Goal: Communication & Community: Answer question/provide support

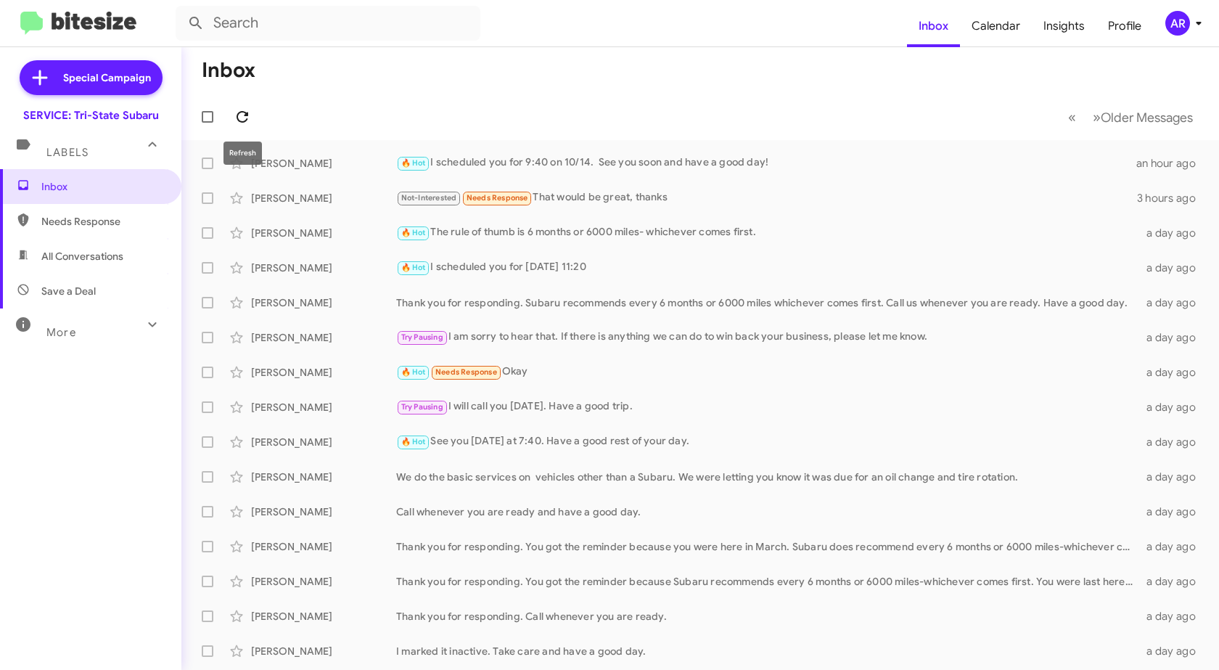
click at [248, 120] on icon at bounding box center [242, 116] width 17 height 17
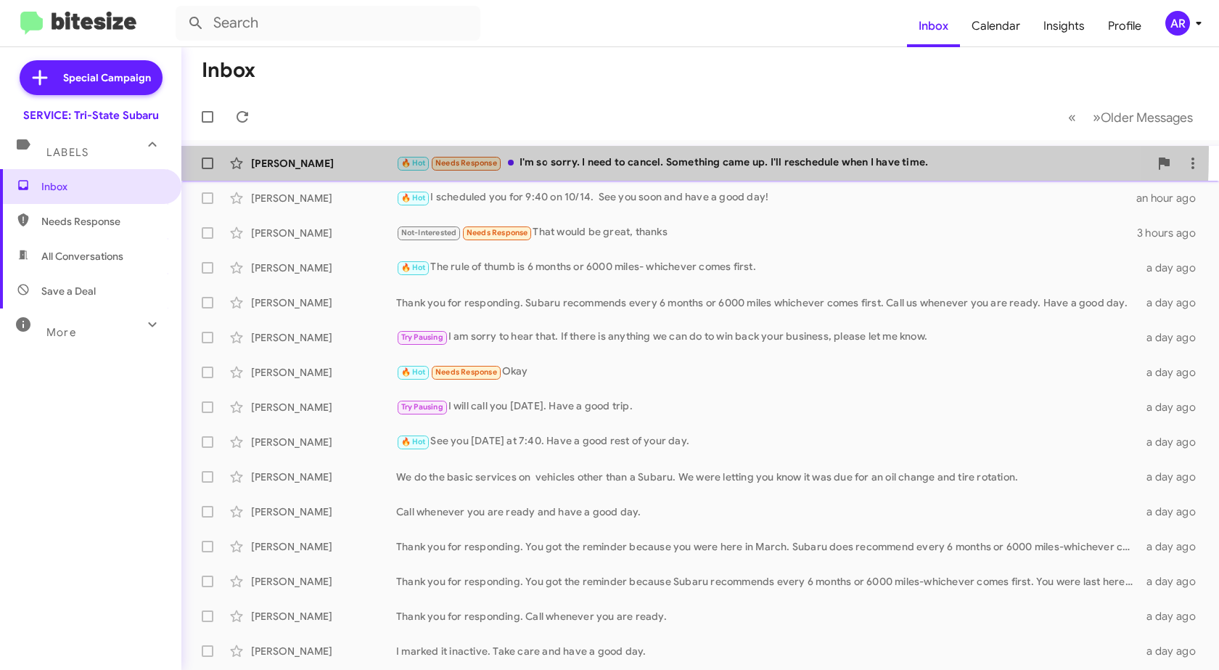
click at [345, 149] on div "[PERSON_NAME] 🔥 Hot Needs Response I'm so sorry. I need to cancel. Something ca…" at bounding box center [700, 163] width 1014 height 29
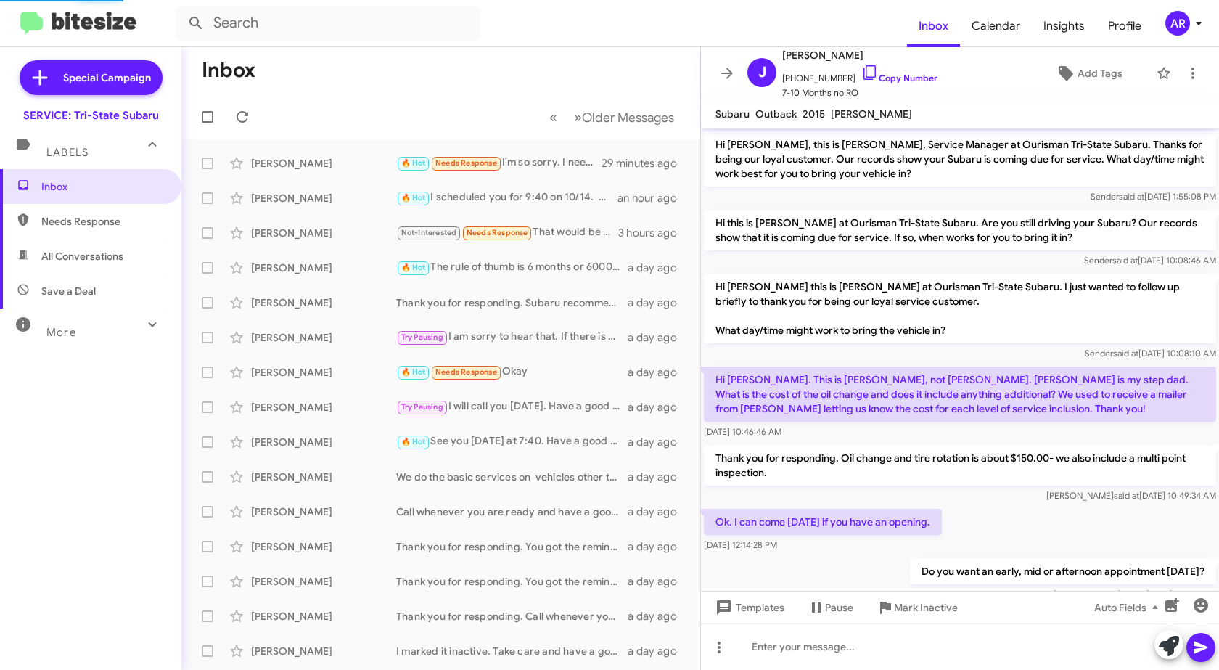
scroll to position [198, 0]
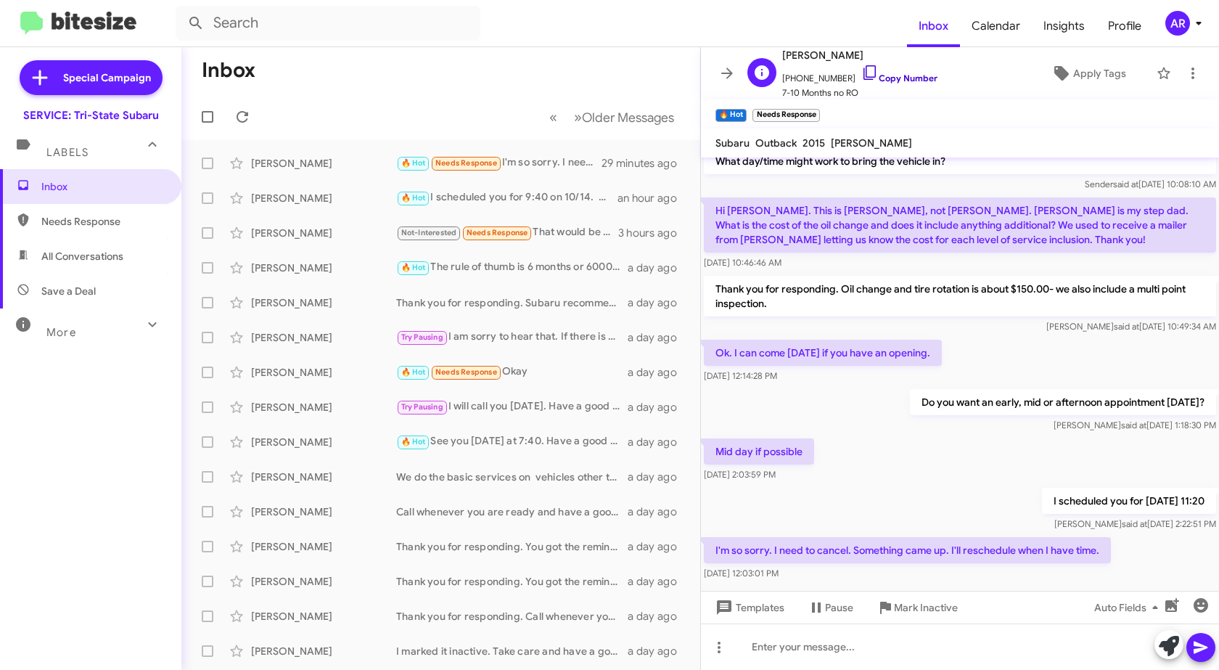
click at [861, 67] on icon at bounding box center [869, 72] width 17 height 17
click at [1175, 646] on icon at bounding box center [1169, 646] width 20 height 20
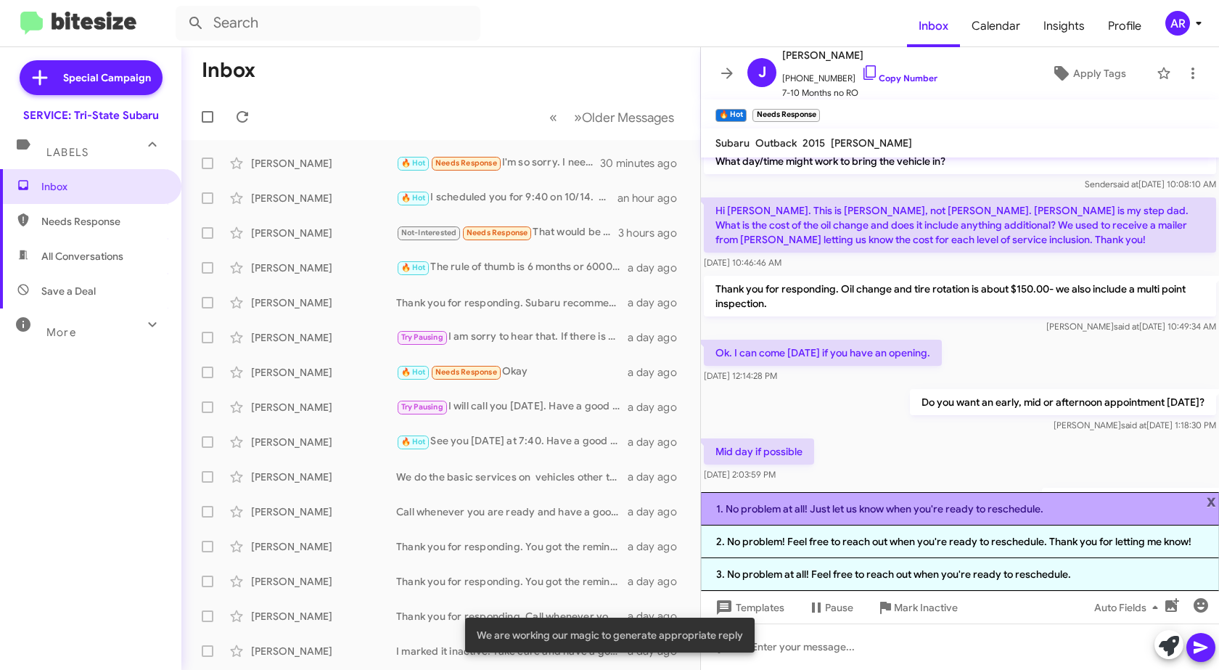
click at [998, 513] on li "1. No problem at all! Just let us know when you're ready to reschedule." at bounding box center [960, 508] width 518 height 33
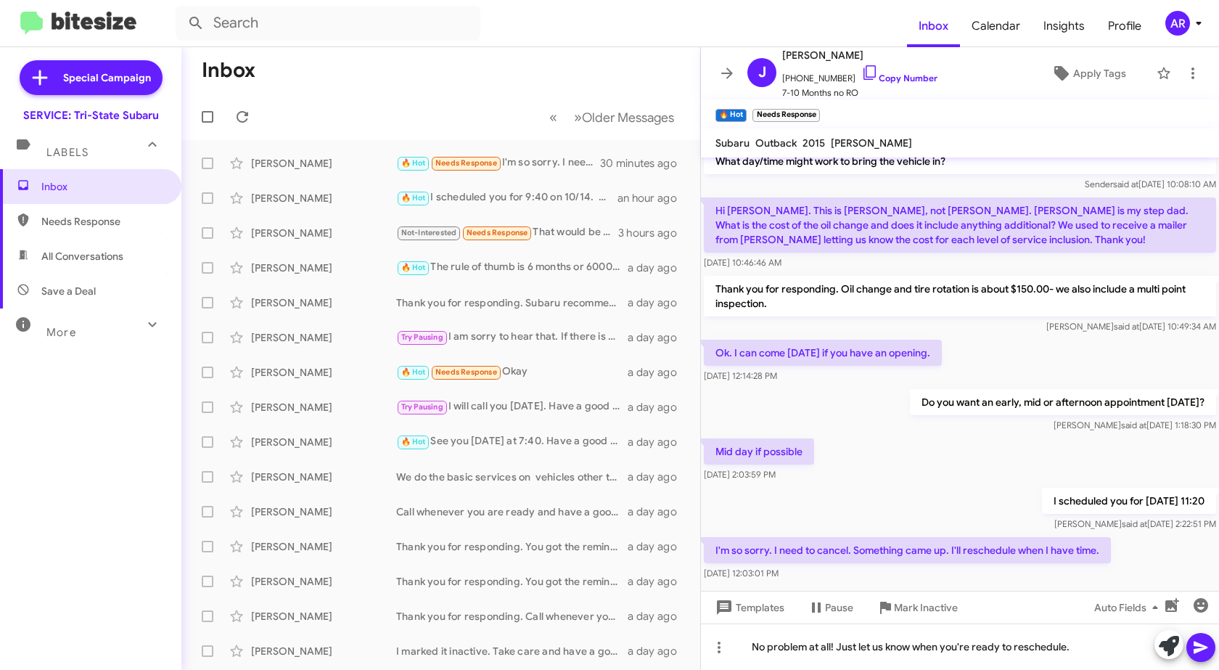
click at [1199, 643] on icon at bounding box center [1200, 646] width 17 height 17
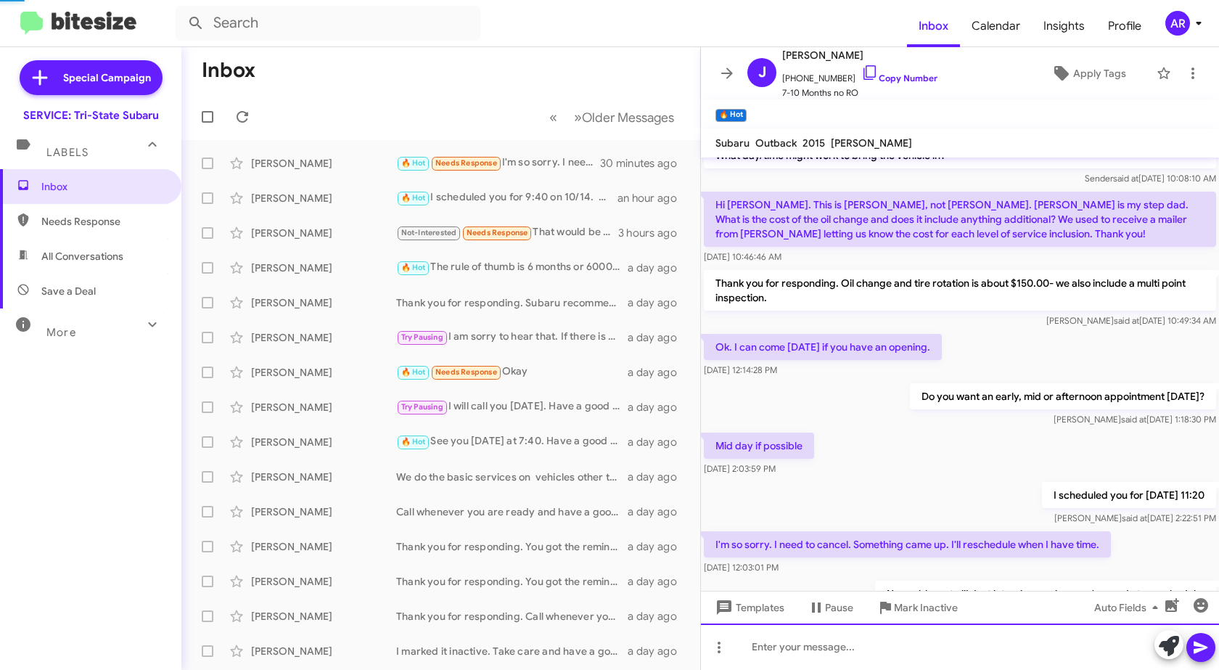
scroll to position [280, 0]
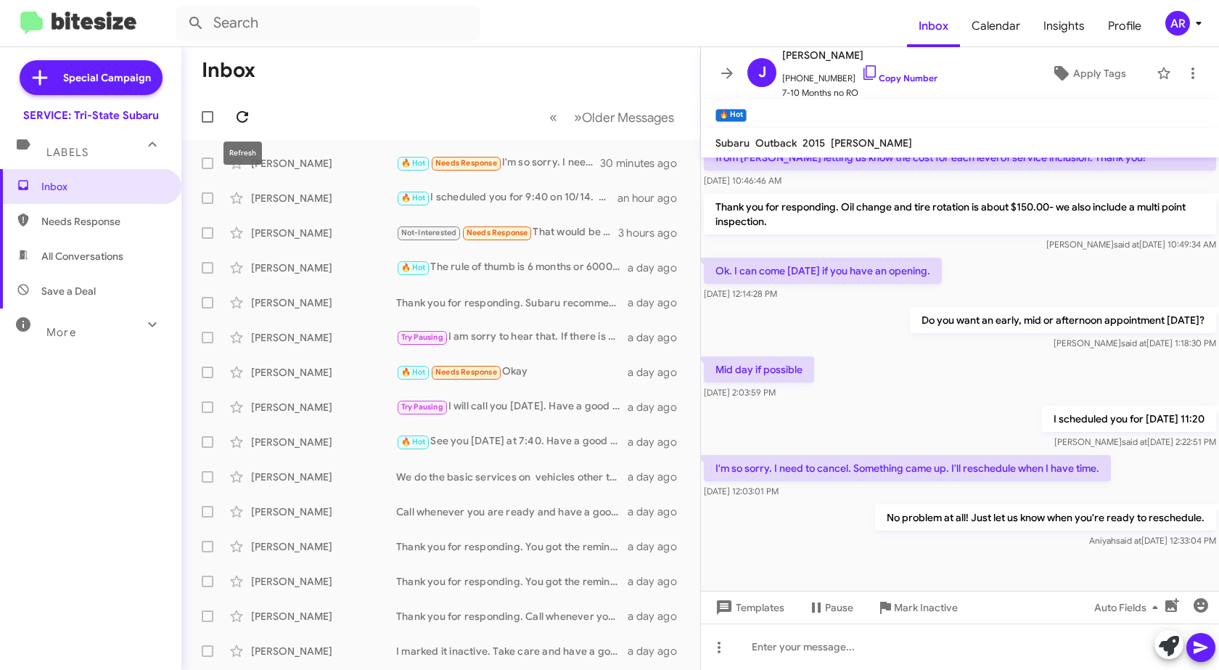
click at [242, 108] on button at bounding box center [242, 116] width 29 height 29
click at [83, 205] on span "Needs Response" at bounding box center [90, 221] width 181 height 35
type input "in:needs-response"
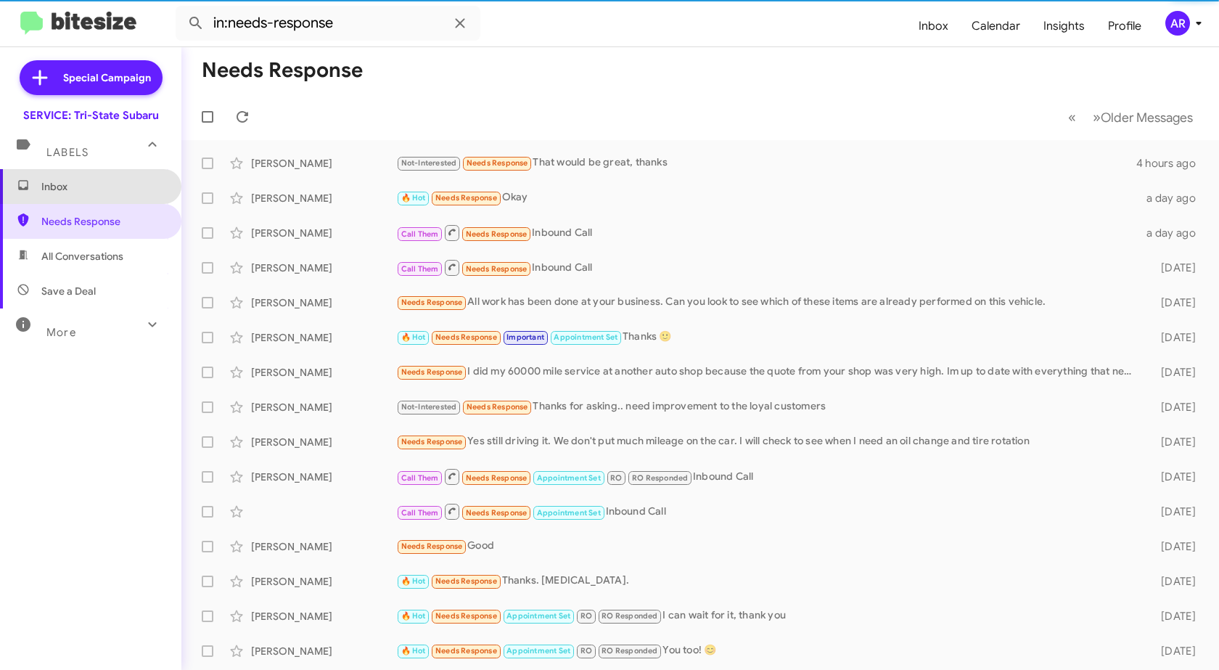
click at [96, 178] on span "Inbox" at bounding box center [90, 186] width 181 height 35
